Goal: Task Accomplishment & Management: Manage account settings

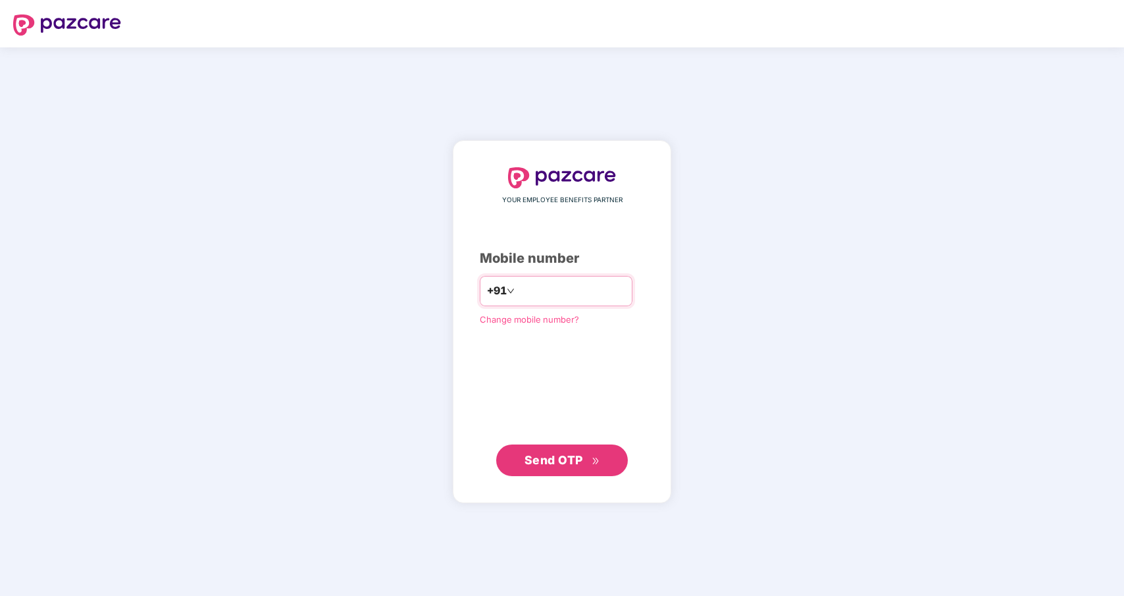
click at [538, 287] on input "number" at bounding box center [571, 290] width 108 height 21
type input "**********"
click at [568, 455] on span "Send OTP" at bounding box center [553, 459] width 59 height 14
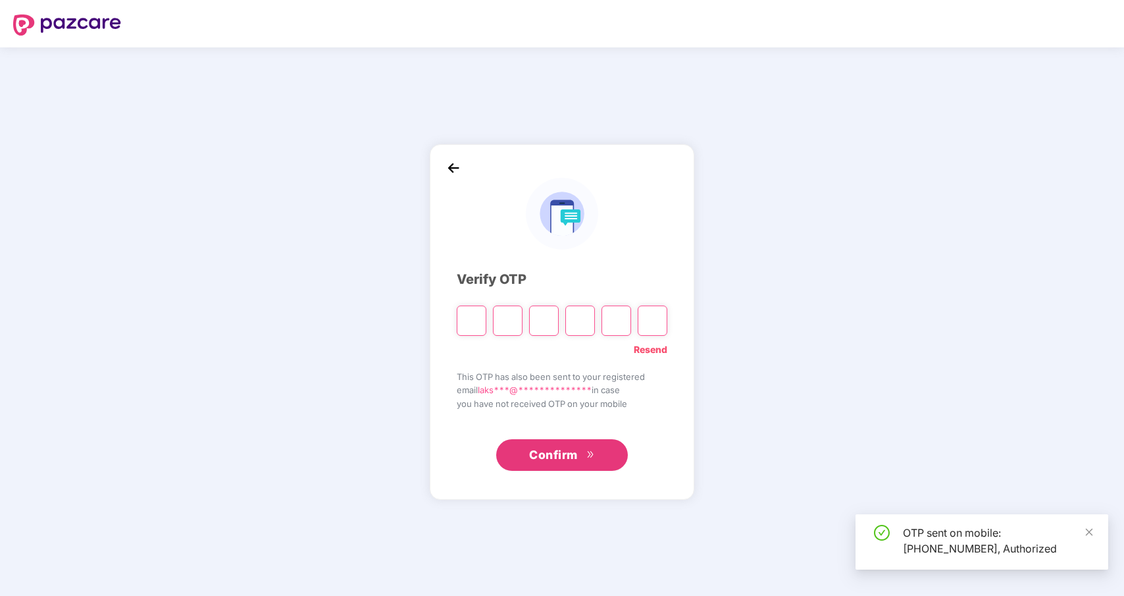
click at [467, 311] on input "Please enter verification code. Digit 1" at bounding box center [472, 320] width 30 height 30
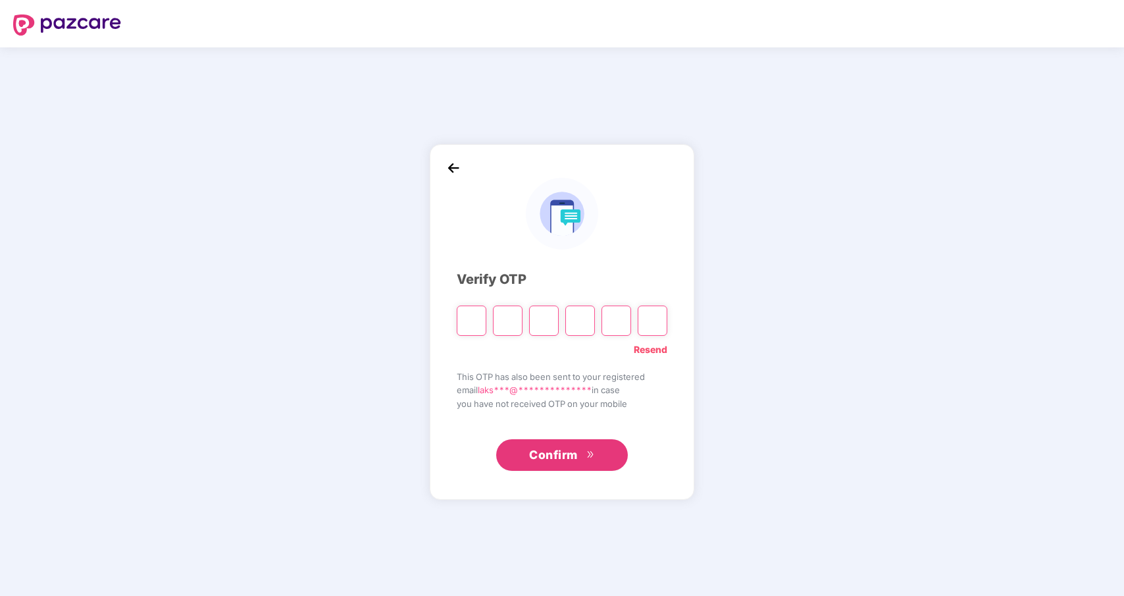
paste input "*"
type input "*"
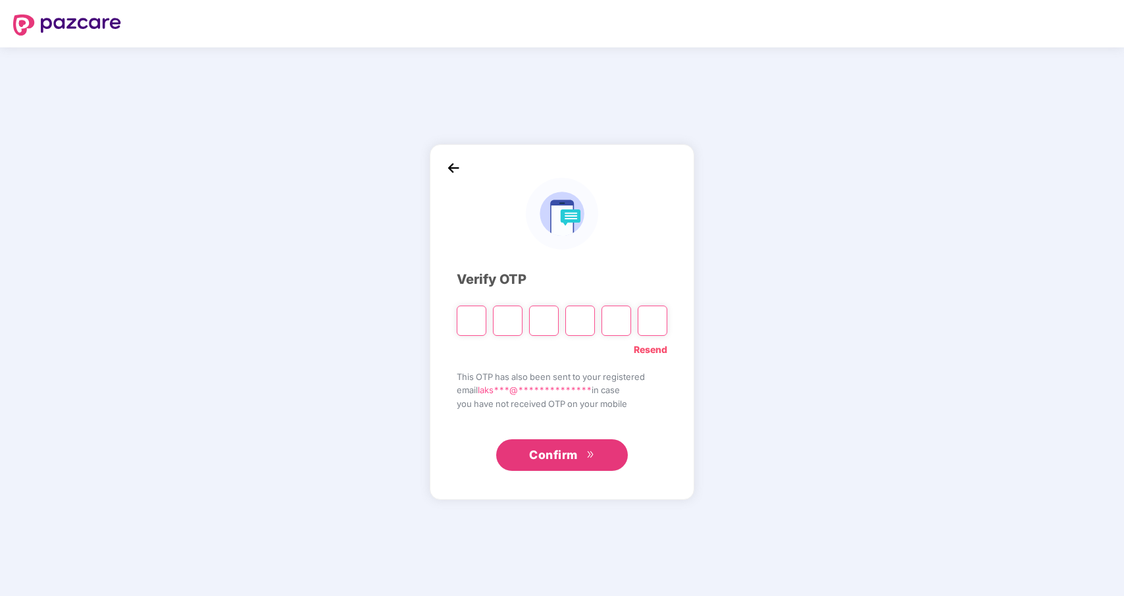
type input "*"
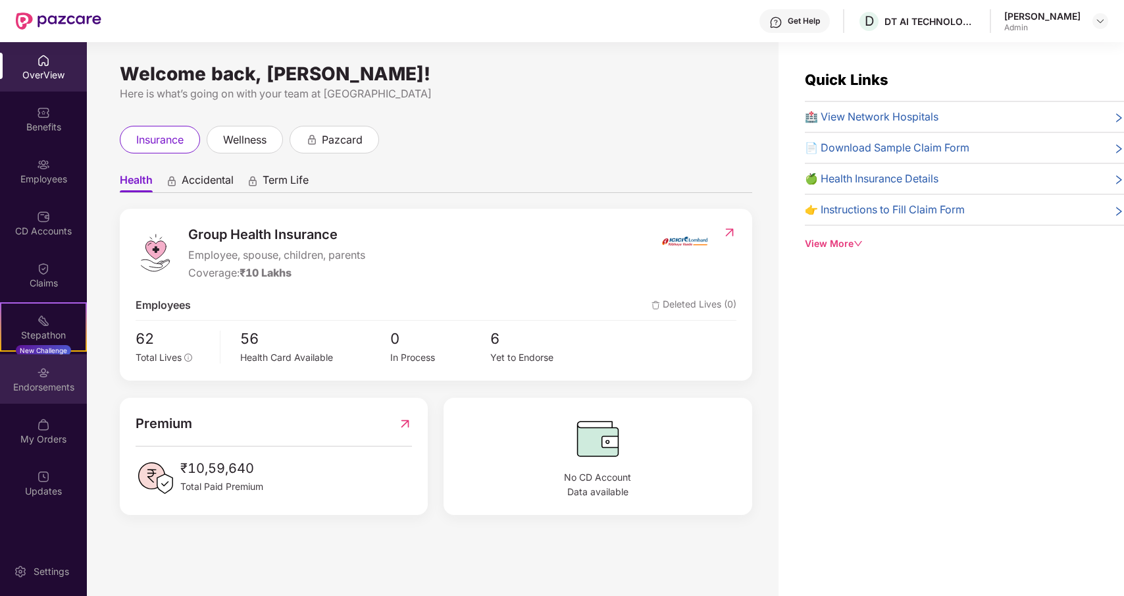
click at [49, 378] on div "Endorsements" at bounding box center [43, 378] width 87 height 49
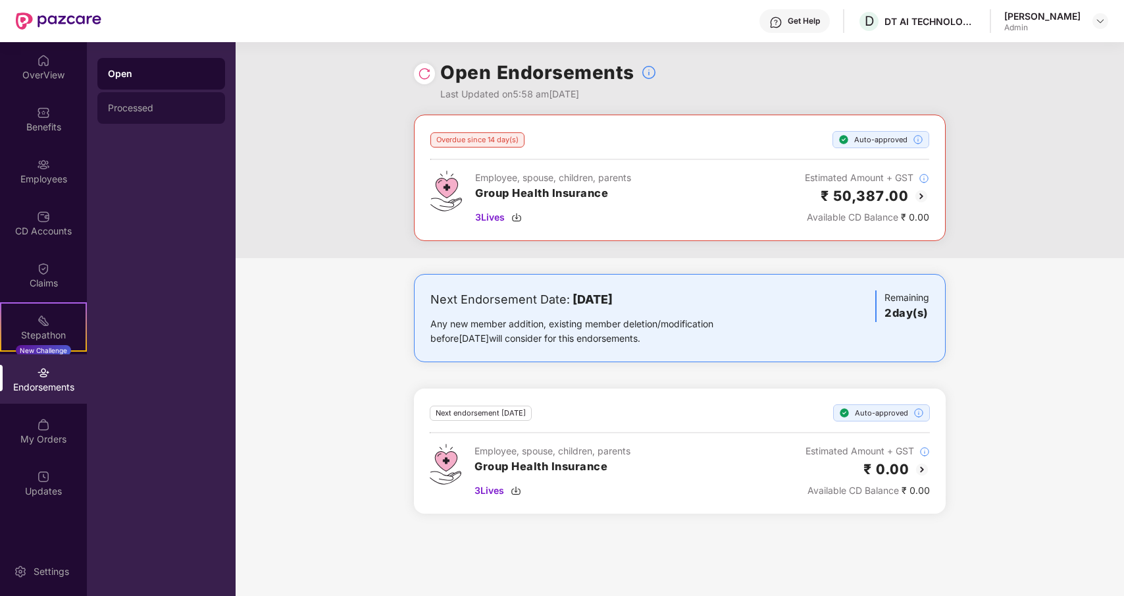
click at [141, 98] on div "Processed" at bounding box center [161, 108] width 128 height 32
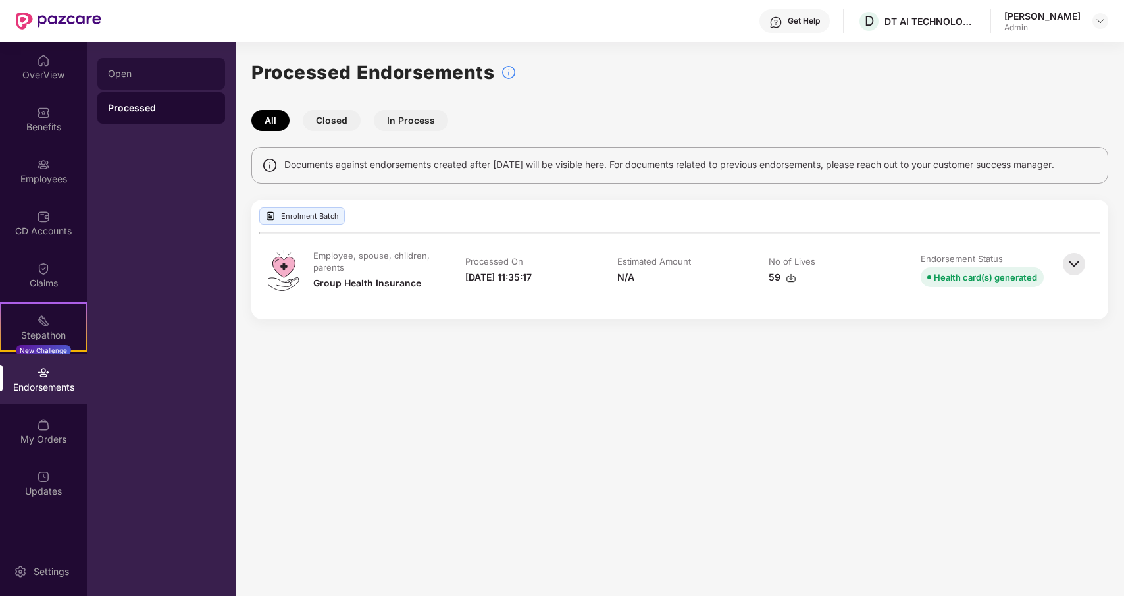
click at [114, 74] on div "Open" at bounding box center [161, 73] width 107 height 11
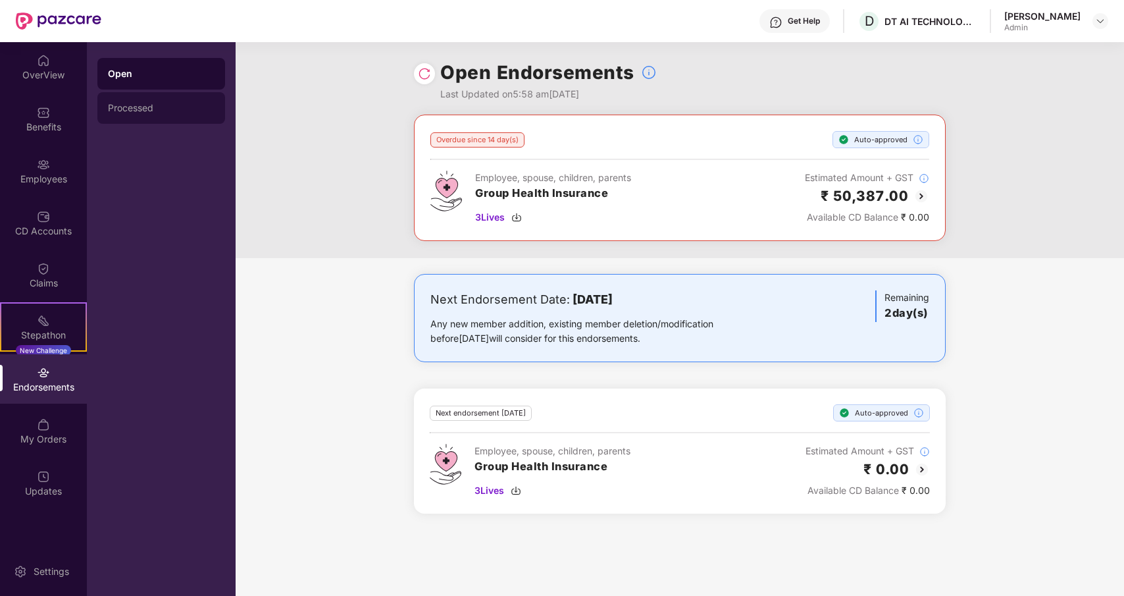
click at [130, 113] on div "Processed" at bounding box center [161, 108] width 107 height 11
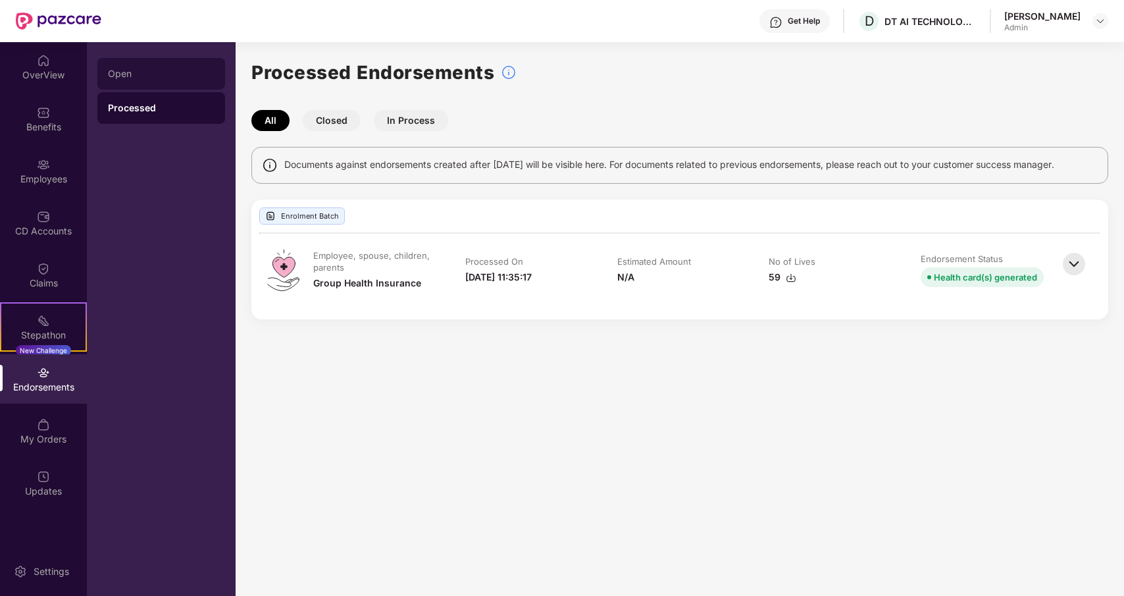
click at [124, 58] on div "Open" at bounding box center [161, 74] width 128 height 32
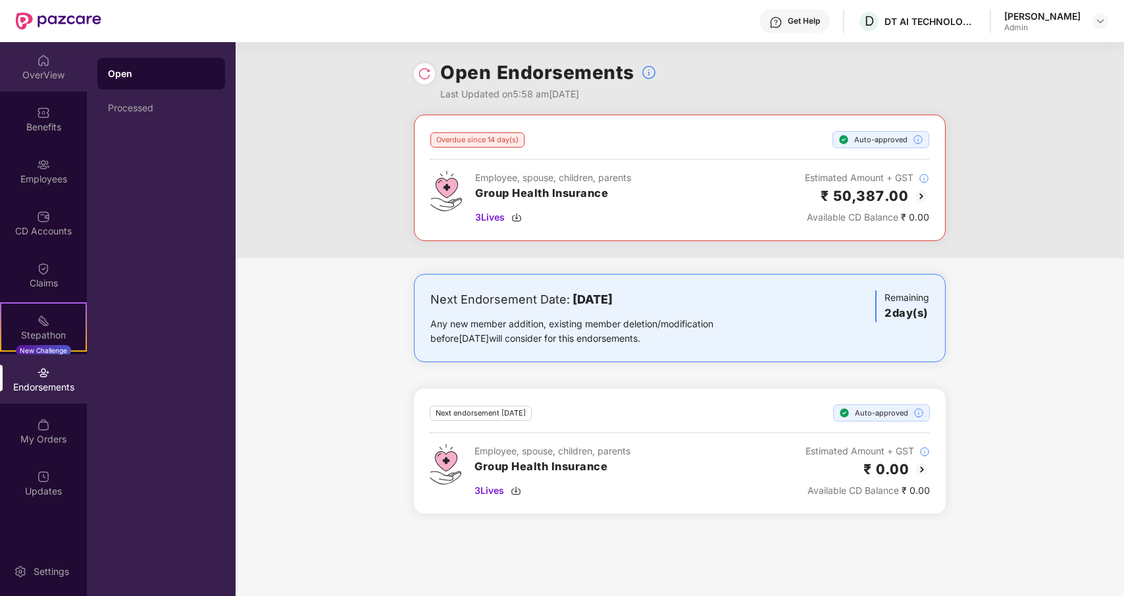
click at [41, 61] on img at bounding box center [43, 60] width 13 height 13
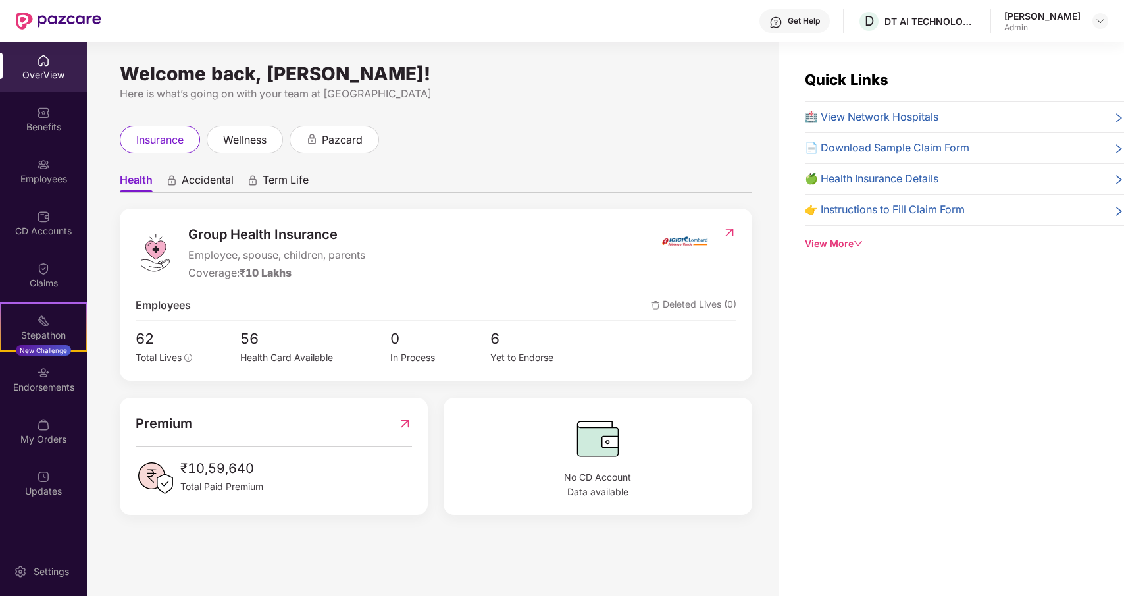
click at [43, 70] on div "OverView" at bounding box center [43, 74] width 87 height 13
click at [64, 355] on div "Endorsements" at bounding box center [43, 378] width 87 height 49
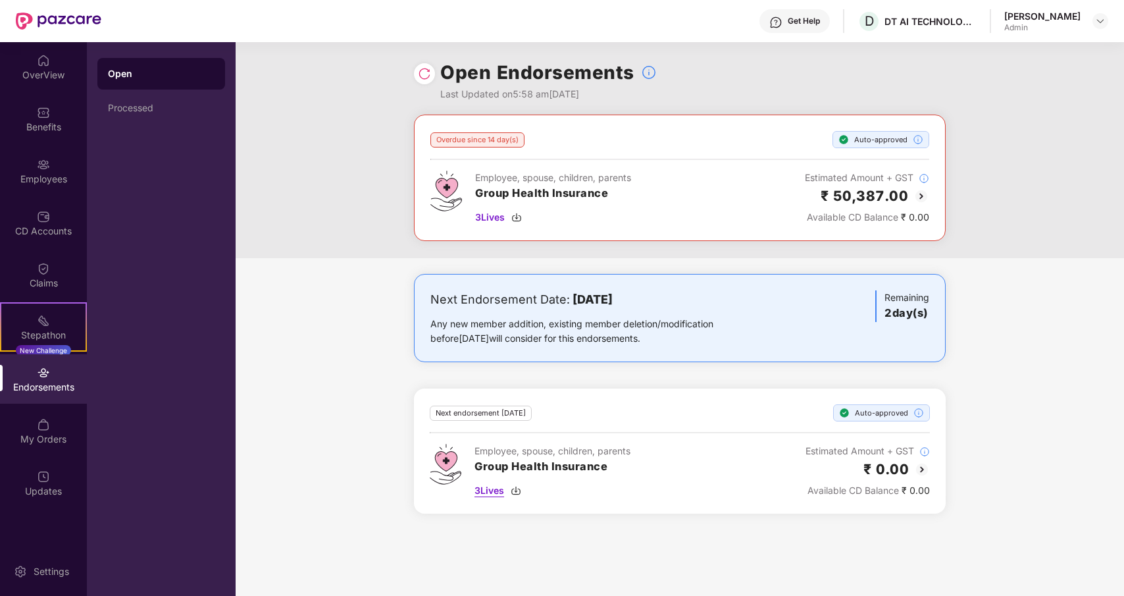
click at [517, 492] on img at bounding box center [516, 490] width 11 height 11
click at [921, 469] on img at bounding box center [922, 469] width 16 height 16
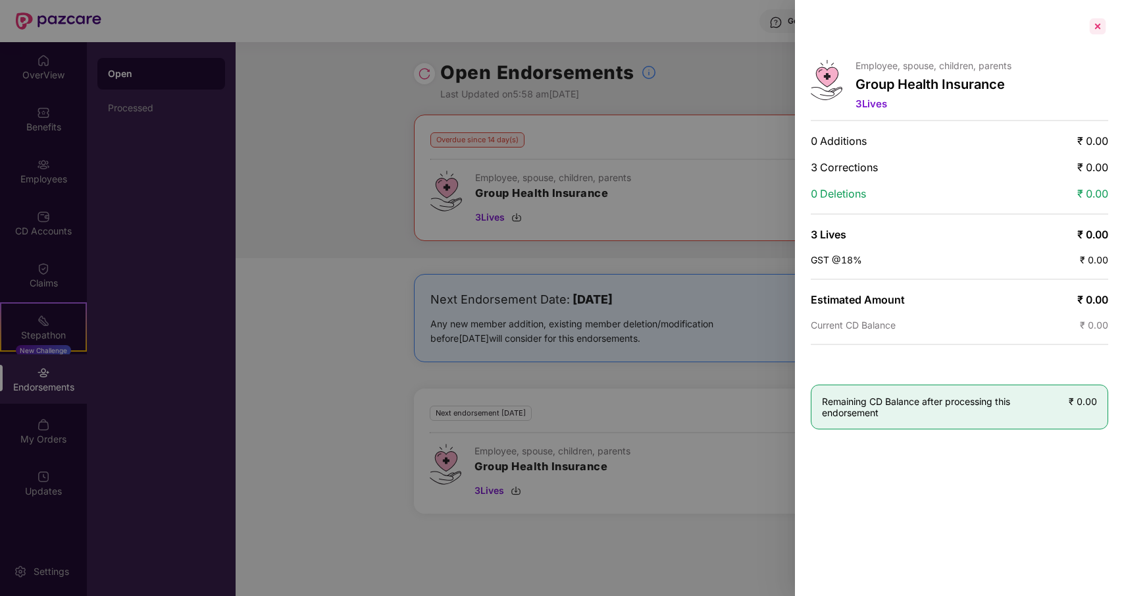
click at [1096, 23] on div at bounding box center [1097, 26] width 21 height 21
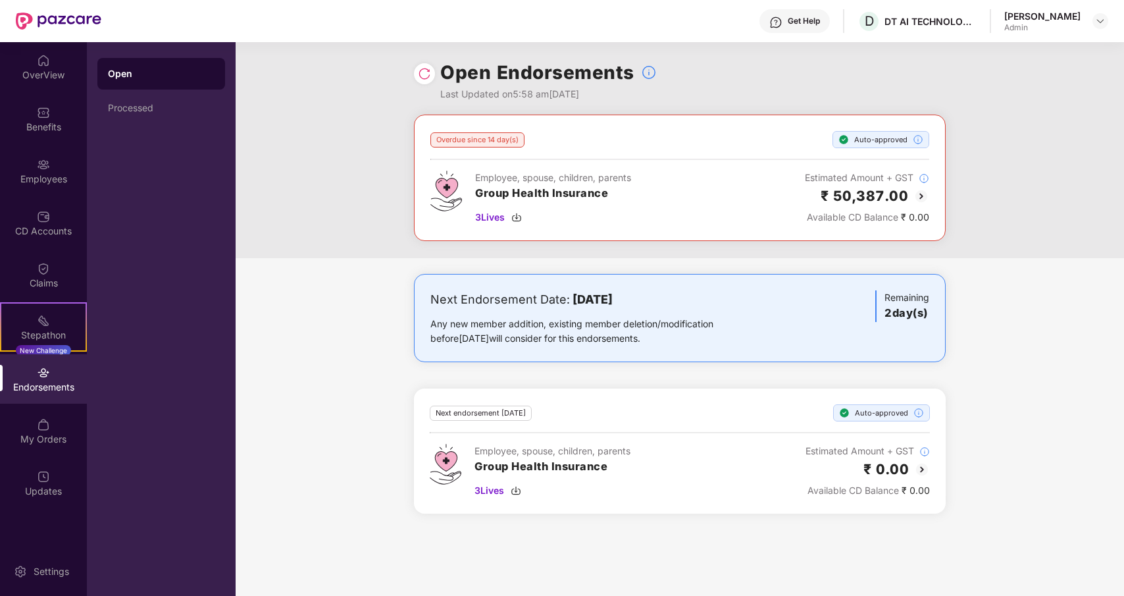
click at [922, 200] on img at bounding box center [921, 196] width 16 height 16
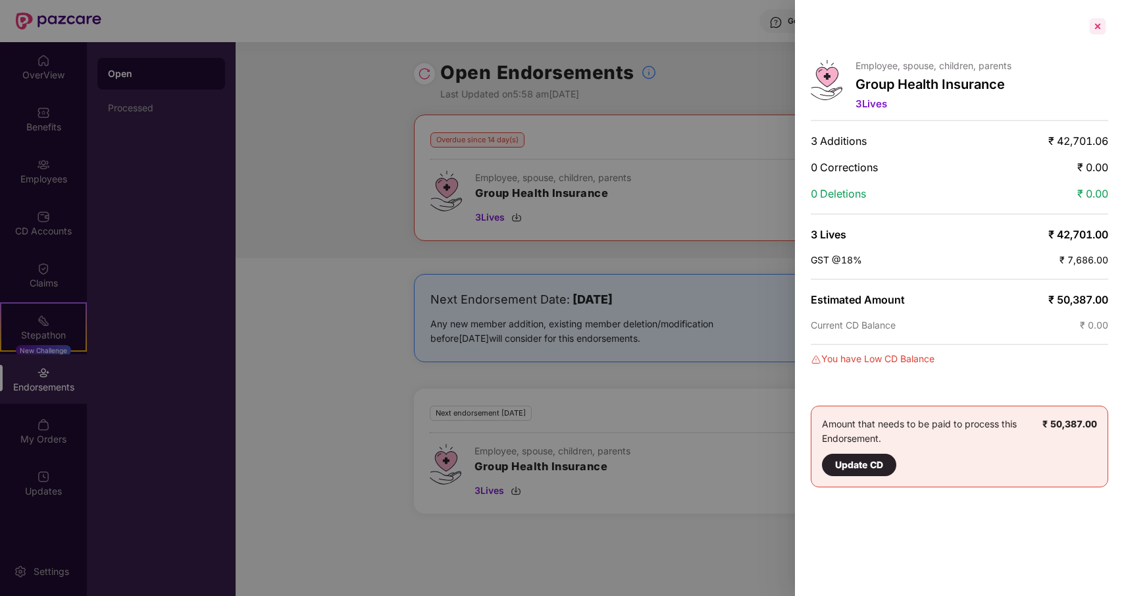
click at [1098, 30] on div at bounding box center [1097, 26] width 21 height 21
